Goal: Task Accomplishment & Management: Use online tool/utility

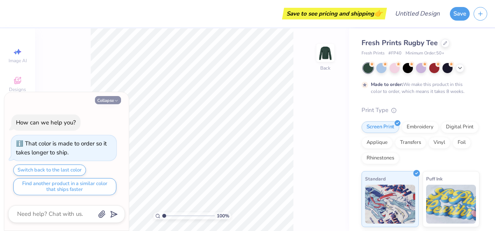
click at [115, 102] on icon "button" at bounding box center [116, 100] width 5 height 5
type textarea "x"
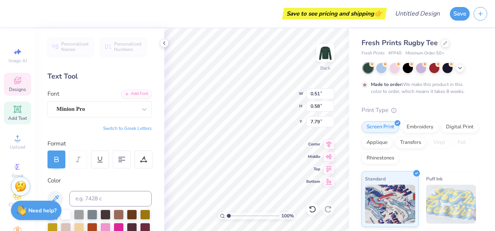
type input "1.00428859706034"
type textarea "x"
type input "1.00742356040094"
type textarea "x"
type input "1.0150963126278"
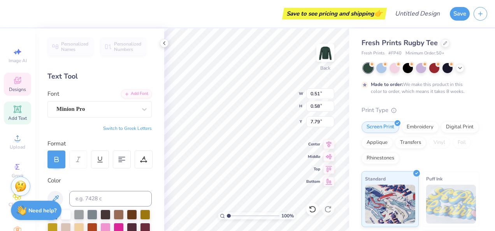
type textarea "x"
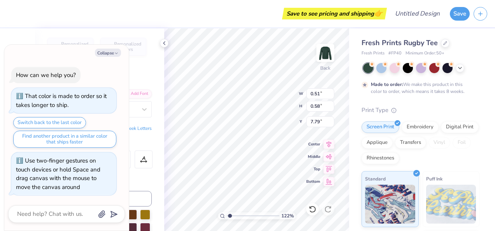
type input "1.24045777639408"
type textarea "x"
type input "1.24045777639408"
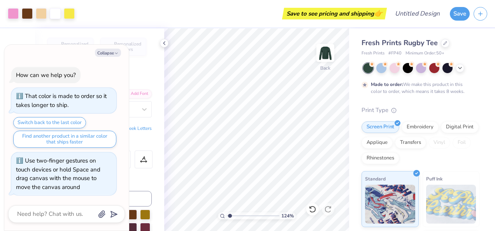
type textarea "x"
type input "1.24045777639408"
type textarea "x"
type input "1.24045777639408"
type textarea "x"
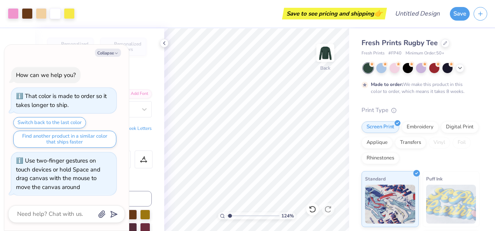
type input "1.24045777639408"
type textarea "x"
type input "1.24045777639408"
type textarea "x"
type input "1.24045777639408"
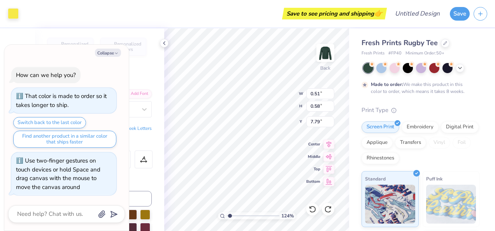
type textarea "x"
type input "1.24045777639408"
type textarea "x"
type input "1.24045777639408"
type textarea "x"
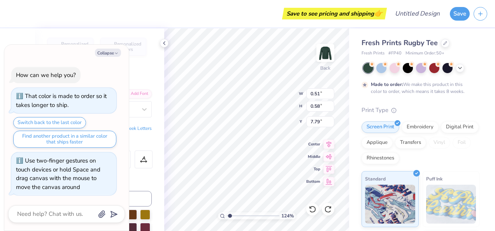
type input "1.24045777639408"
type textarea "x"
type input "1.24045777639408"
type textarea "x"
type input "1.24045777639408"
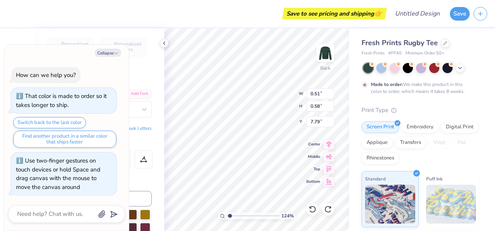
type textarea "x"
type input "1.24045777639408"
type textarea "x"
type input "1.24045777639408"
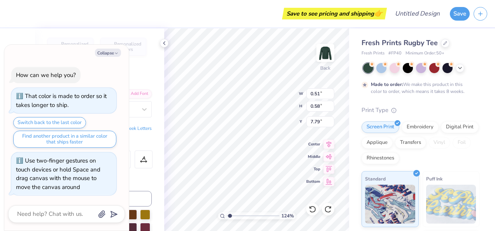
type textarea "x"
type input "1.24045777639408"
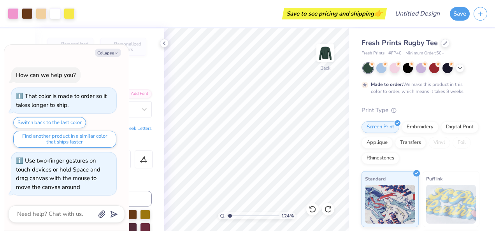
type textarea "x"
type input "1.24045777639408"
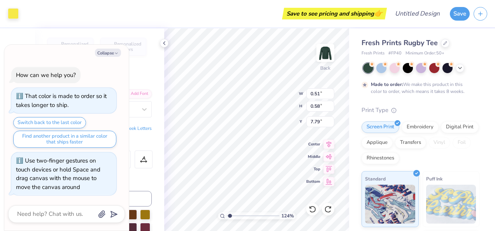
type textarea "x"
type input "1.24045777639408"
type textarea "x"
type input "1.48695500265296"
type textarea "x"
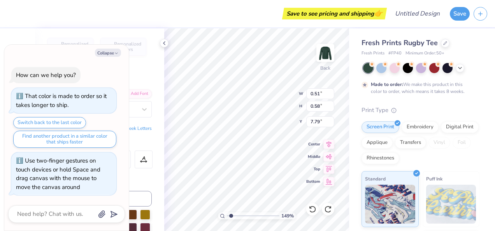
type input "1.48695500265296"
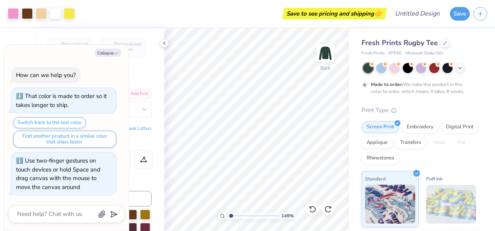
type textarea "x"
type input "1.48695500265296"
type textarea "x"
type input "1.48695500265296"
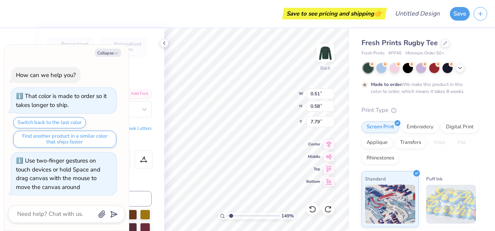
type textarea "x"
type input "1.48695500265296"
type textarea "x"
type input "1.48695500265296"
type textarea "x"
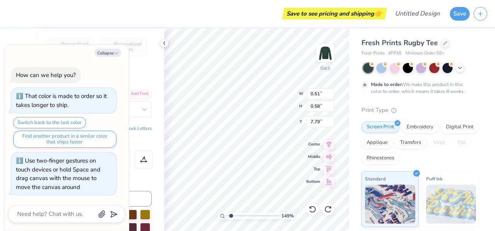
type input "1.48695500265296"
type input "0.35"
type input "0.41"
type input "7.76"
type textarea "x"
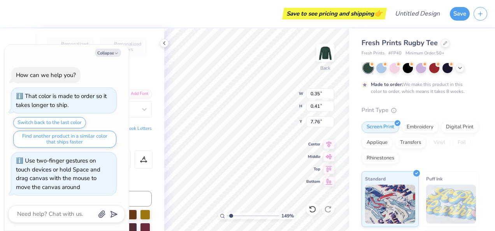
type input "1.48695500265296"
type textarea "x"
type input "1.48695500265296"
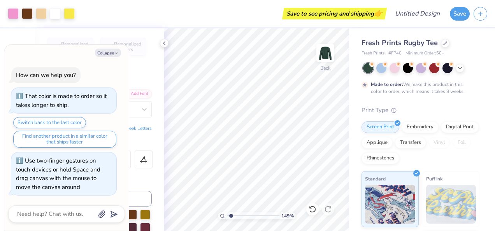
type textarea "x"
type input "1.48695500265296"
type textarea "x"
type input "1.48695500265296"
type textarea "x"
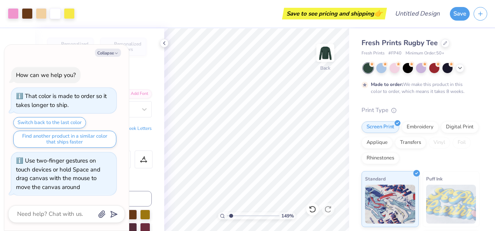
type input "1.48695500265296"
type textarea "x"
type input "1.48695500265296"
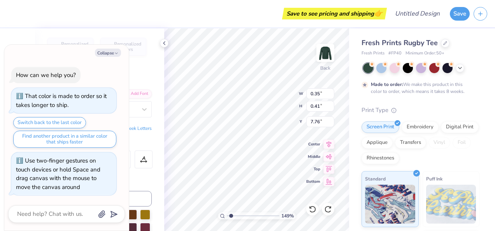
type textarea "x"
type input "1.48695500265296"
type textarea "x"
type input "1.48695500265296"
type textarea "x"
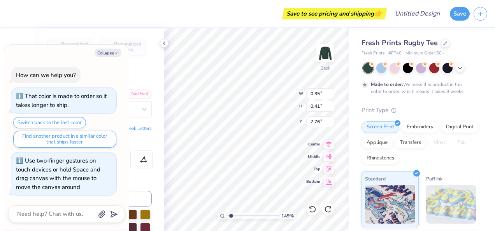
type input "1.48695500265296"
type textarea "x"
type input "1.48695500265296"
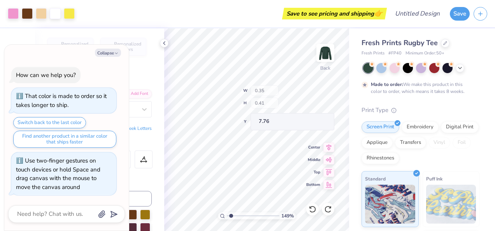
type textarea "x"
type input "1.48695500265296"
type textarea "x"
type input "1.48695500265296"
type textarea "x"
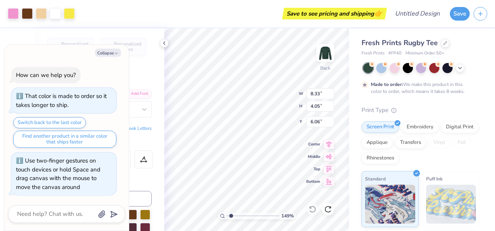
type input "1.48695500265296"
type textarea "x"
type input "1.48695500265296"
type textarea "x"
type input "1.48695500265296"
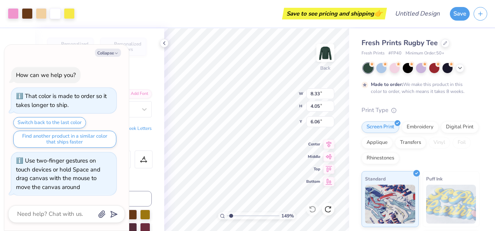
type textarea "x"
type input "1.48695500265296"
type textarea "x"
type input "1.48695500265296"
type textarea "x"
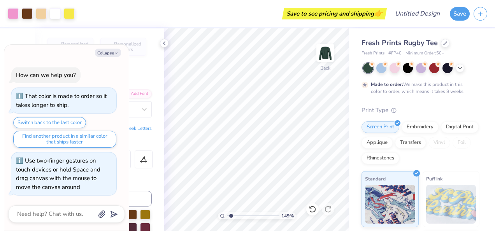
type input "1.48695500265296"
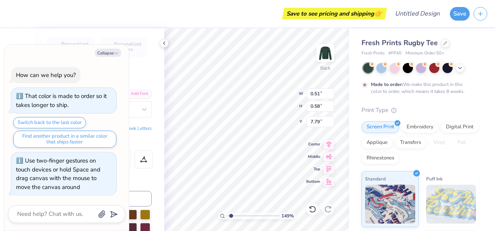
type textarea "x"
type input "1.48695500265296"
type textarea "x"
type input "1.48695500265296"
type textarea "x"
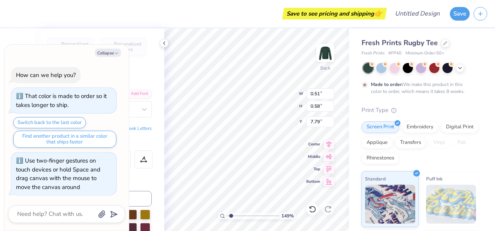
type input "1.48695500265296"
type textarea "x"
type input "1.48695500265296"
type textarea "x"
type input "1.48695500265296"
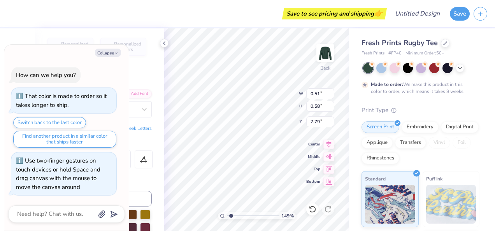
type textarea "x"
type input "1.48695500265296"
type textarea "x"
type input "1.48695500265296"
type textarea "C"
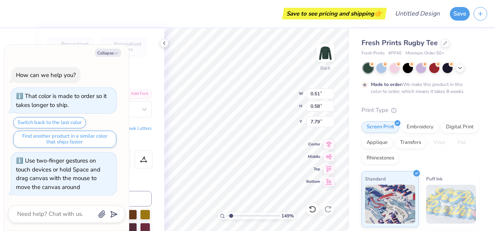
type textarea "x"
type input "1.48695500265296"
type textarea "x"
type input "1.48695500265296"
type input "0.47"
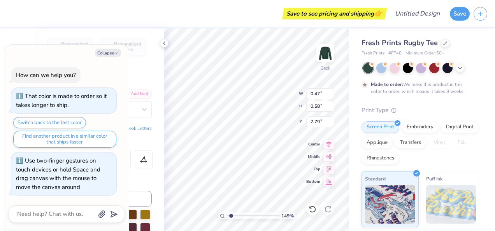
type textarea "x"
type input "1.48695500265296"
type textarea "x"
type input "1.48695500265296"
type textarea "x"
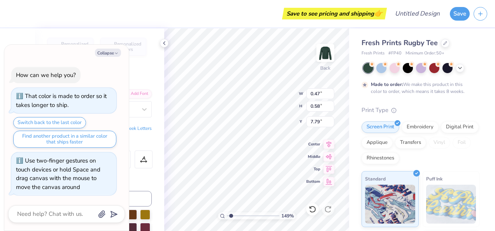
type input "1.48695500265296"
type textarea "T"
type textarea "x"
type input "1.48695500265296"
type input "0.52"
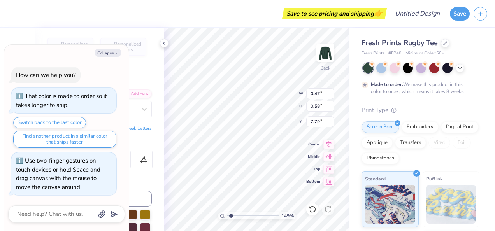
type input "0.61"
type input "7.76"
type textarea "x"
type input "1.48695500265296"
type textarea "x"
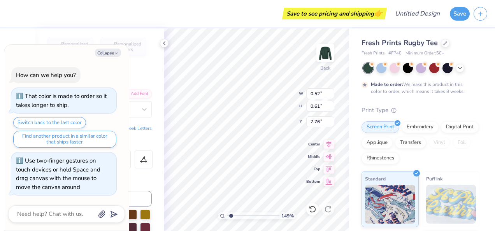
type input "1.48695500265296"
type textarea "x"
type input "1.48695500265296"
type textarea "O"
type textarea "x"
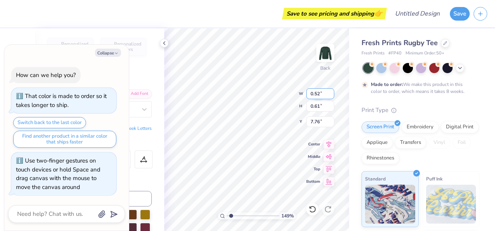
type input "1.48695500265296"
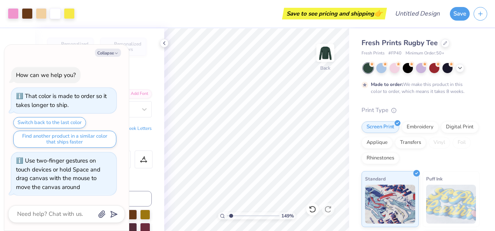
type textarea "x"
type input "1.48695500265296"
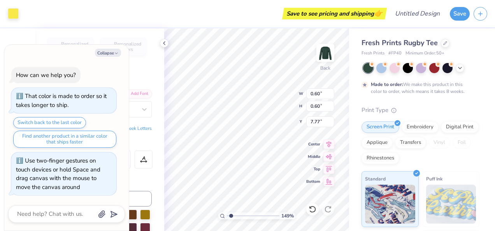
type textarea "x"
type input "1.48695500265296"
click at [311, 92] on div "149 % Back W 0.60 0.60 " H 0.60 0.60 " Y 7.77 7.77 " Center Middle Top Bottom" at bounding box center [256, 129] width 185 height 203
type textarea "x"
type input "1.48695500265296"
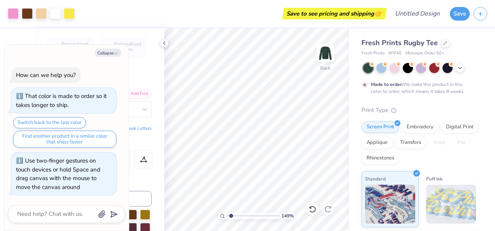
type textarea "x"
type input "1.48695500265296"
type textarea "x"
type input "1.48695500265296"
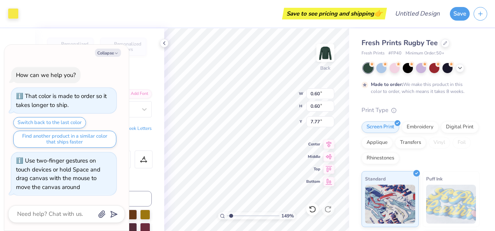
click at [308, 92] on div "149 % Back W 0.60 0.60 " H 0.60 0.60 " Y 7.77 7.77 " Center Middle Top Bottom" at bounding box center [256, 129] width 185 height 203
type textarea "x"
type input "1.48695500265296"
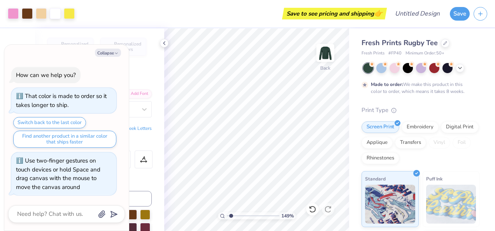
type textarea "x"
type input "1.61965305910617"
type textarea "x"
type input "1.61965305910617"
type textarea "x"
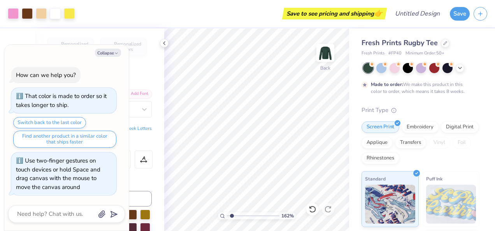
type input "1.61965305910617"
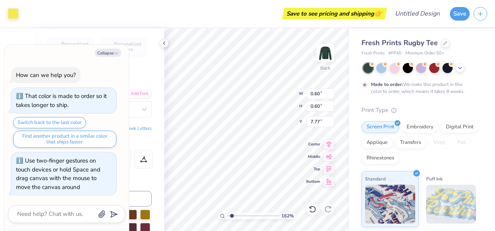
type textarea "x"
type input "1.61965305910617"
type textarea "x"
type input "1.61965305910617"
type textarea "x"
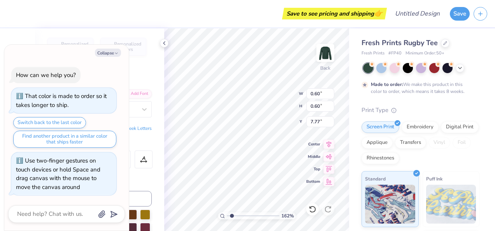
type input "1.61965305910617"
type textarea "x"
type input "1.61965305910617"
type textarea "x"
type input "1.61965305910617"
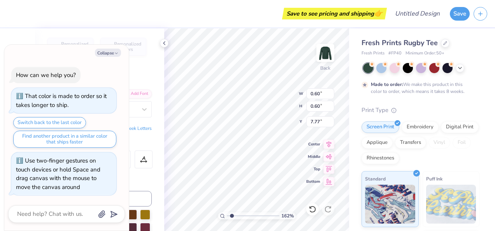
type textarea "x"
type input "1.61965305910617"
type textarea "x"
type input "1.61965305910617"
type textarea "D"
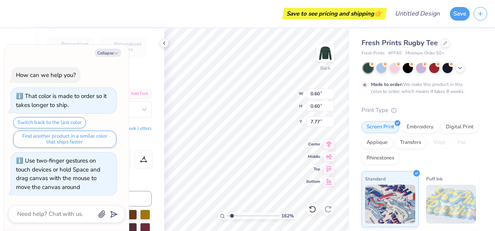
type textarea "x"
type input "1.61965305910617"
type input "4.84"
type input "0.41"
type input "9.70"
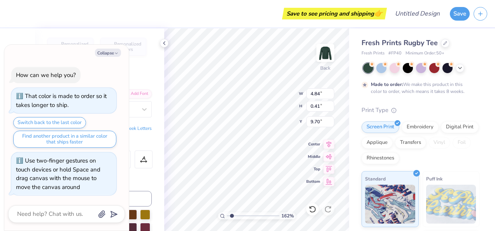
type textarea "x"
type input "1.61965305910617"
type textarea "x"
type input "1.61965305910617"
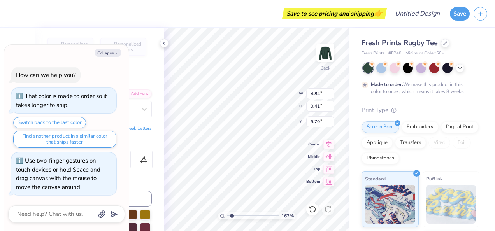
type textarea "x"
type input "1.61965305910617"
type textarea "T E N N I S"
type textarea "x"
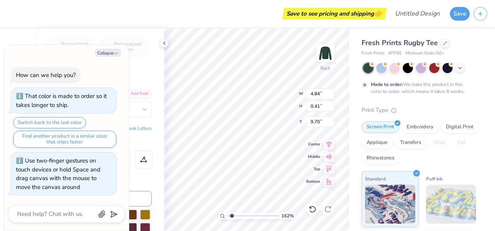
type input "1.61965305910617"
type textarea "x"
type input "1.61965305910617"
type textarea "x"
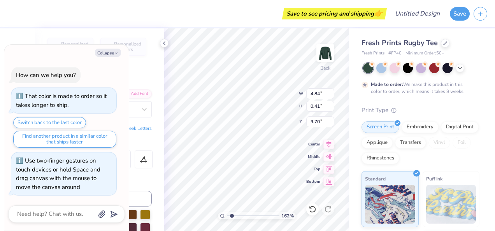
type input "1.61965305910617"
type textarea "[PERSON_NAME]"
type textarea "x"
type input "1.61965305910617"
type textarea "[PERSON_NAME]"
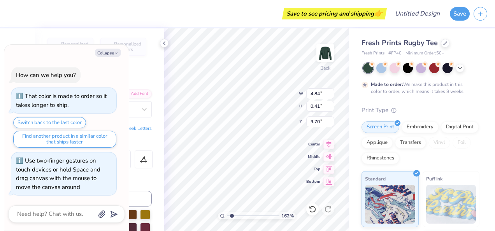
type textarea "x"
type input "1.61965305910617"
type textarea "BayT [PERSON_NAME]"
type textarea "x"
type input "1.61965305910617"
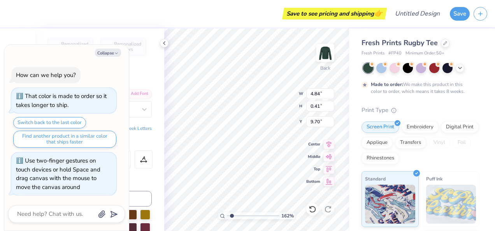
type textarea "[PERSON_NAME]"
type textarea "x"
click at [149, 177] on div "Personalized Names Personalized Numbers Text Tool Add Font Font Minion Pro Swit…" at bounding box center [99, 129] width 129 height 203
click at [113, 53] on button "Collapse" at bounding box center [108, 53] width 26 height 8
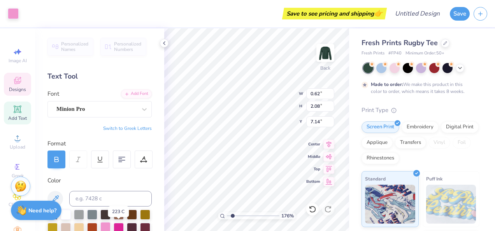
click at [111, 225] on div at bounding box center [105, 227] width 10 height 10
click at [111, 227] on div at bounding box center [105, 227] width 10 height 10
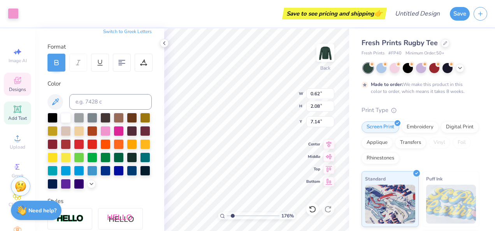
scroll to position [97, 0]
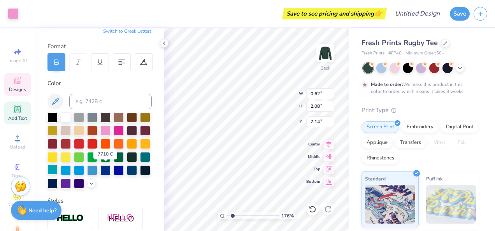
click at [58, 172] on div at bounding box center [52, 170] width 10 height 10
click at [111, 133] on div at bounding box center [105, 130] width 10 height 10
click at [139, 189] on div at bounding box center [99, 150] width 104 height 76
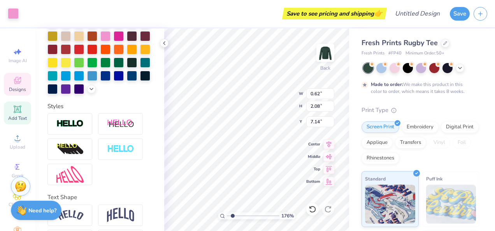
scroll to position [200, 0]
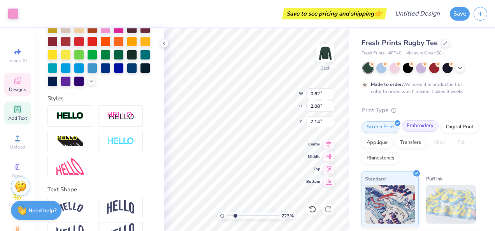
click at [419, 130] on div "Embroidery" at bounding box center [420, 126] width 37 height 12
